Goal: Navigation & Orientation: Find specific page/section

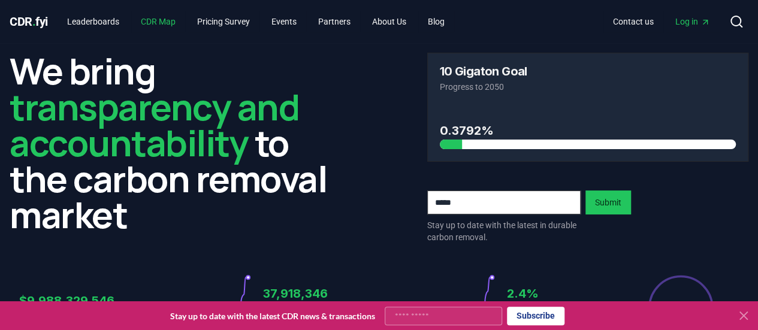
click at [167, 22] on link "CDR Map" at bounding box center [158, 22] width 54 height 22
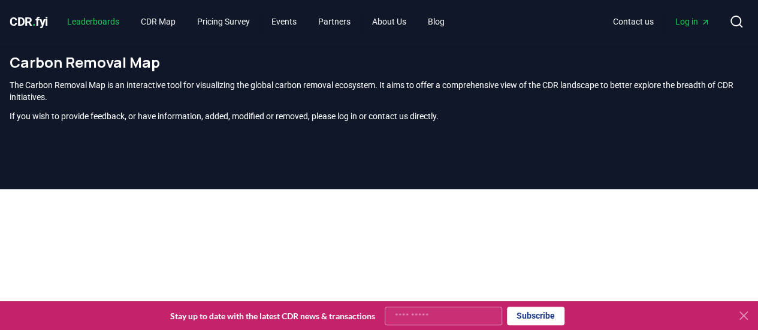
click at [87, 32] on link "Leaderboards" at bounding box center [93, 22] width 71 height 22
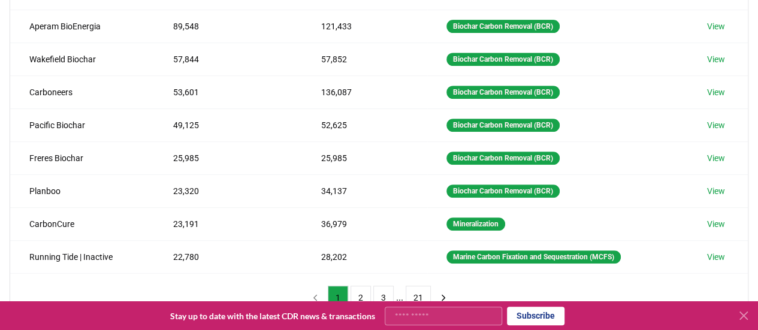
scroll to position [252, 0]
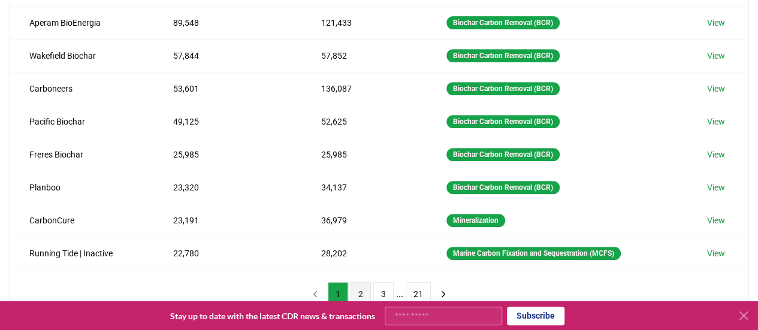
click at [359, 287] on button "2" at bounding box center [361, 294] width 20 height 24
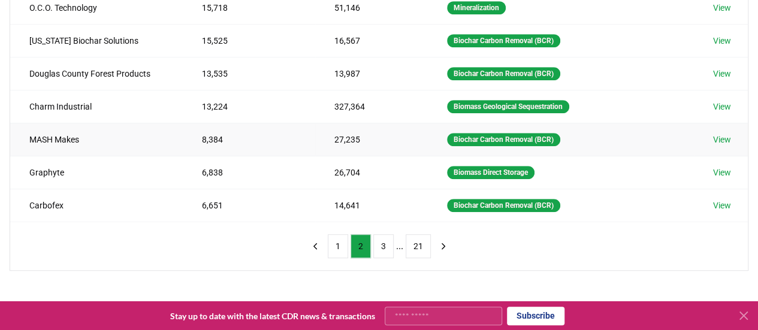
scroll to position [307, 0]
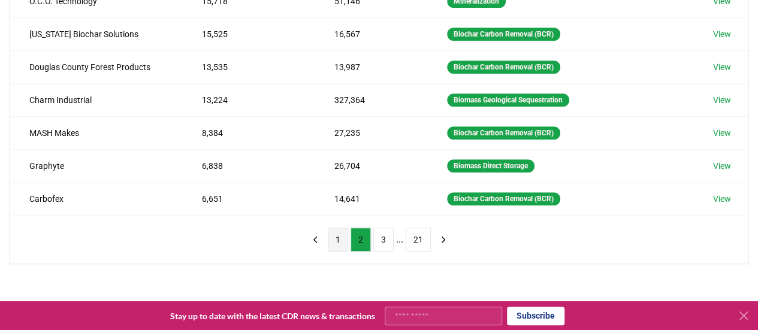
click at [340, 228] on button "1" at bounding box center [338, 240] width 20 height 24
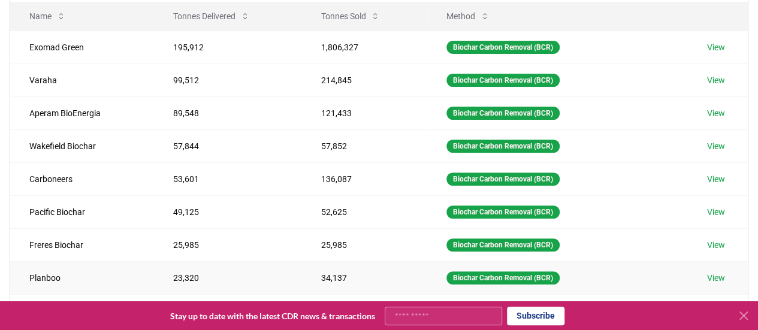
scroll to position [148, 0]
